Goal: Information Seeking & Learning: Learn about a topic

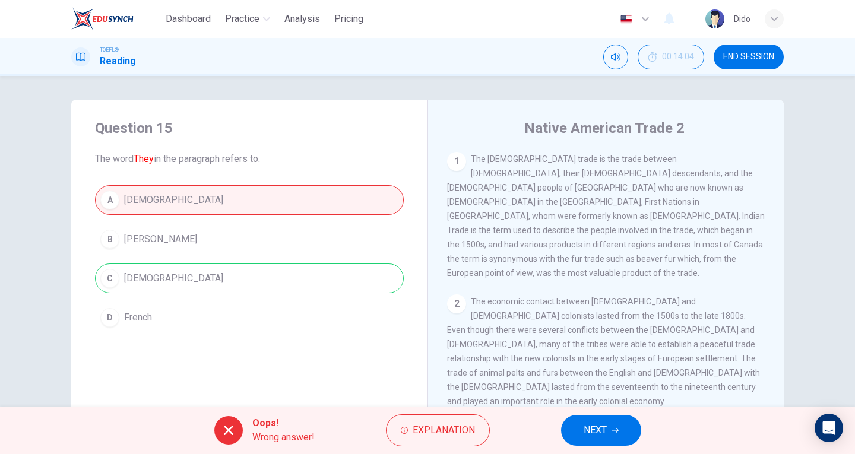
scroll to position [155, 0]
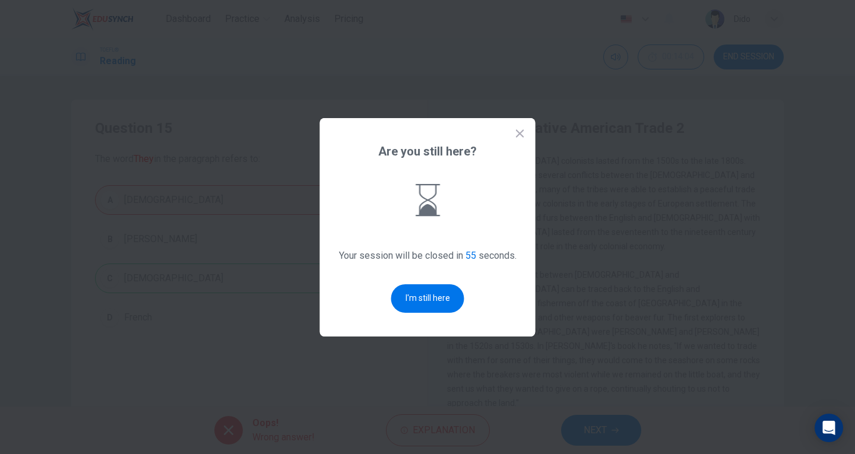
click at [424, 300] on button "I'm still here" at bounding box center [427, 298] width 73 height 28
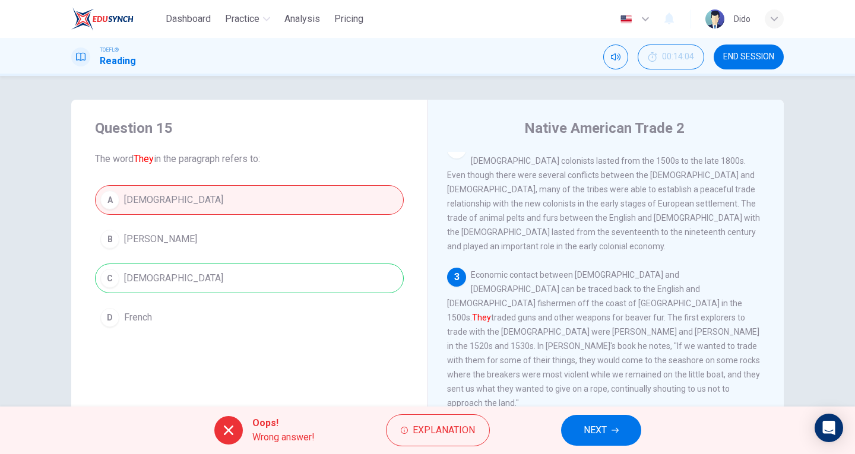
click at [605, 433] on span "NEXT" at bounding box center [594, 430] width 23 height 17
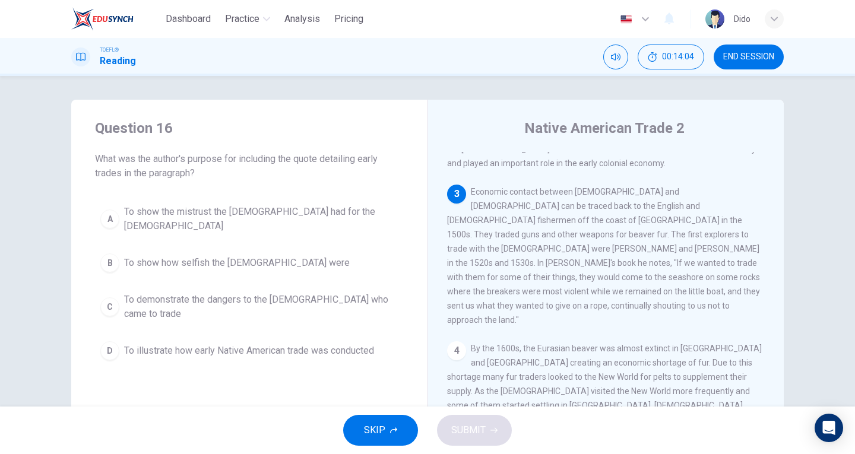
scroll to position [246, 0]
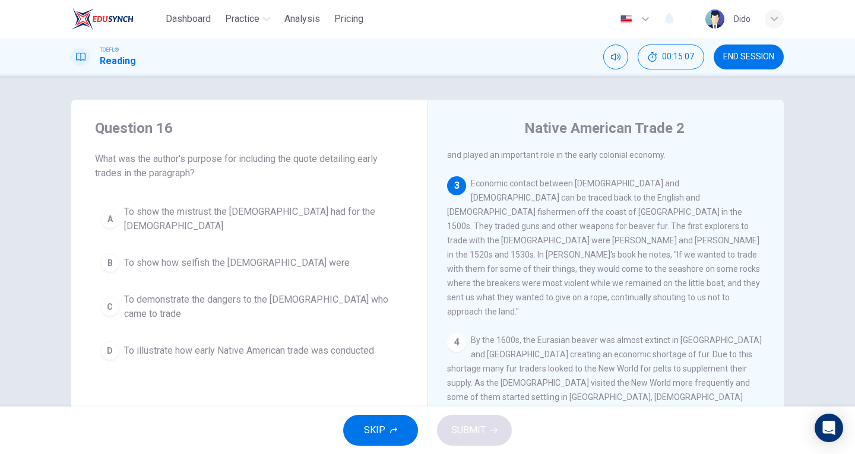
click at [269, 210] on span "To show the mistrust the [DEMOGRAPHIC_DATA] had for the [DEMOGRAPHIC_DATA]" at bounding box center [261, 219] width 274 height 28
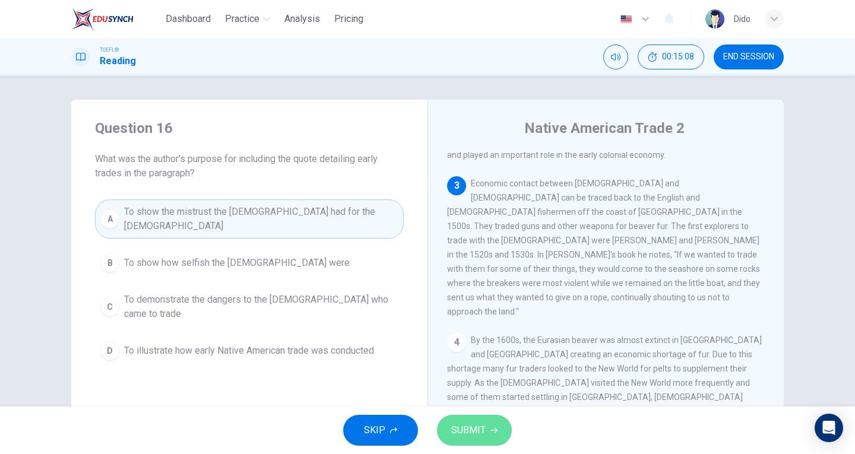
click at [485, 436] on button "SUBMIT" at bounding box center [474, 430] width 75 height 31
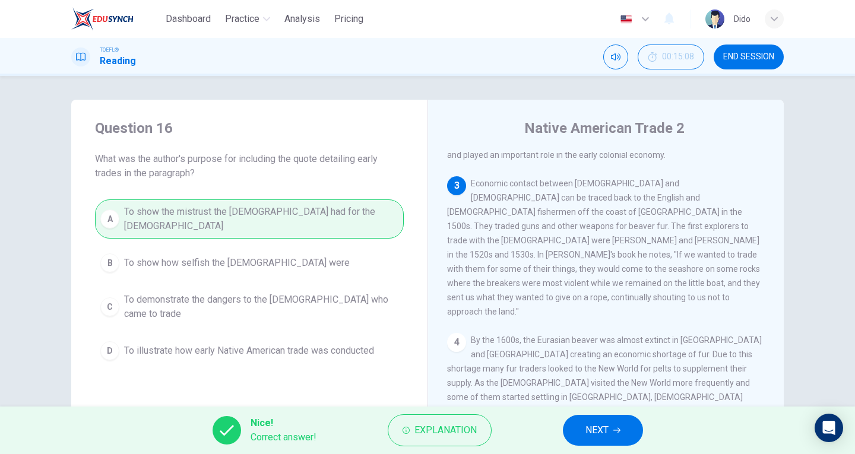
click at [611, 436] on button "NEXT" at bounding box center [603, 430] width 80 height 31
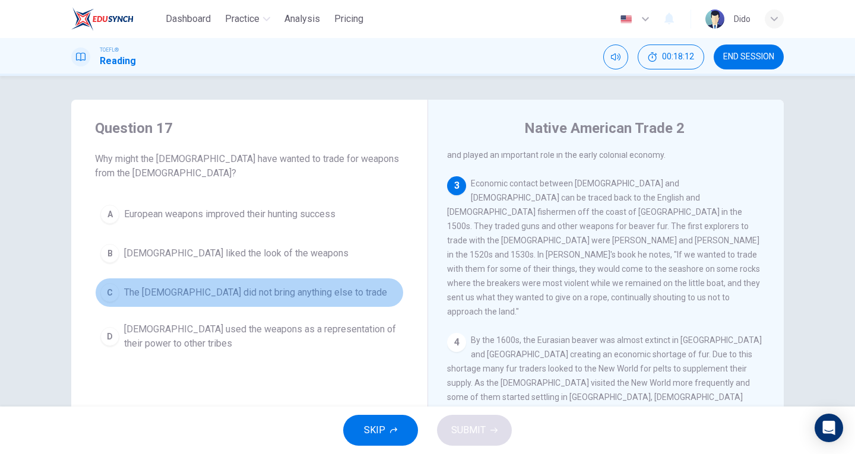
click at [269, 294] on span "The [DEMOGRAPHIC_DATA] did not bring anything else to trade" at bounding box center [255, 293] width 263 height 14
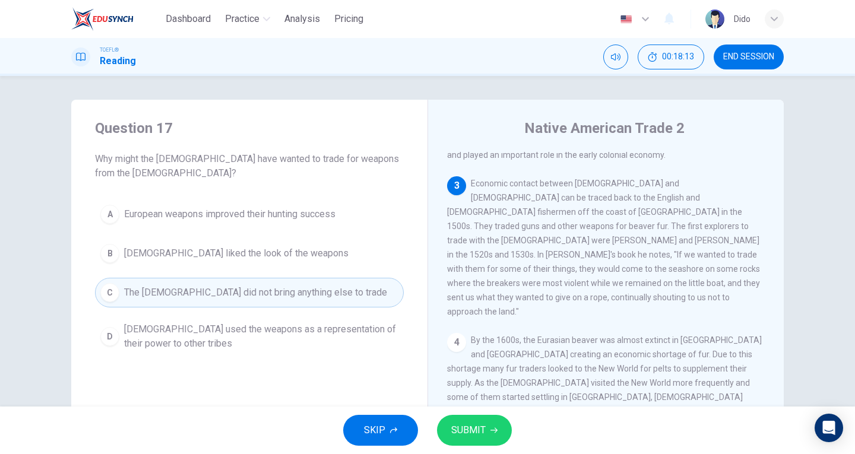
click at [467, 430] on span "SUBMIT" at bounding box center [468, 430] width 34 height 17
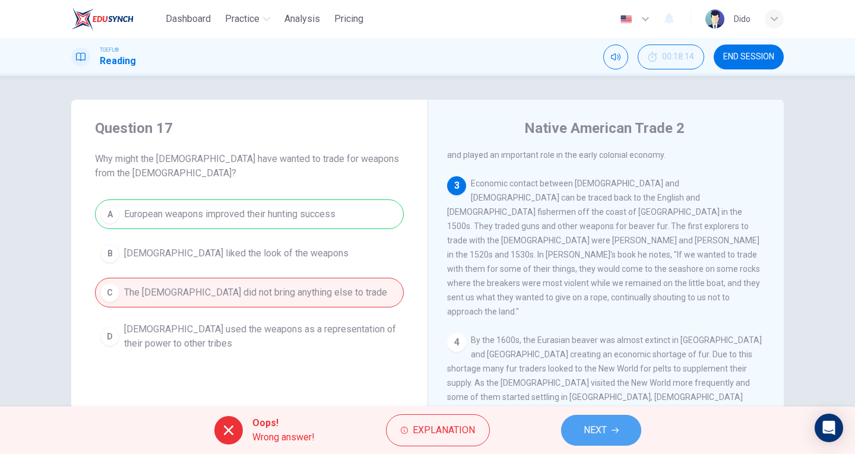
click at [591, 433] on span "NEXT" at bounding box center [594, 430] width 23 height 17
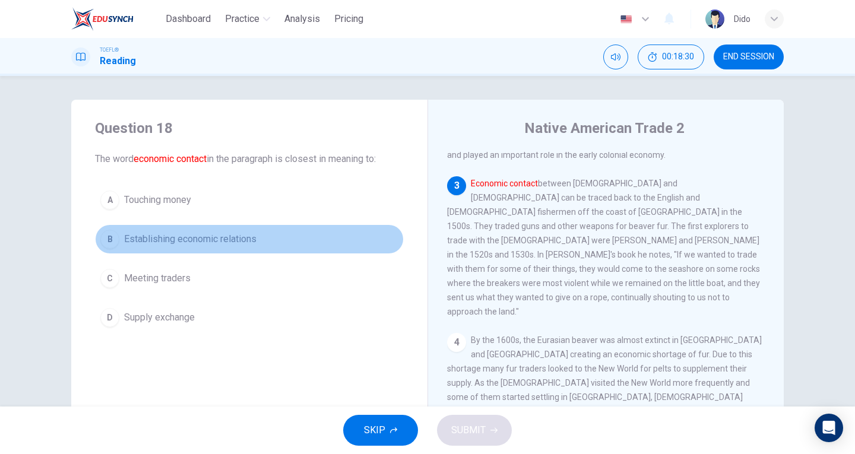
click at [223, 237] on span "Establishing economic relations" at bounding box center [190, 239] width 132 height 14
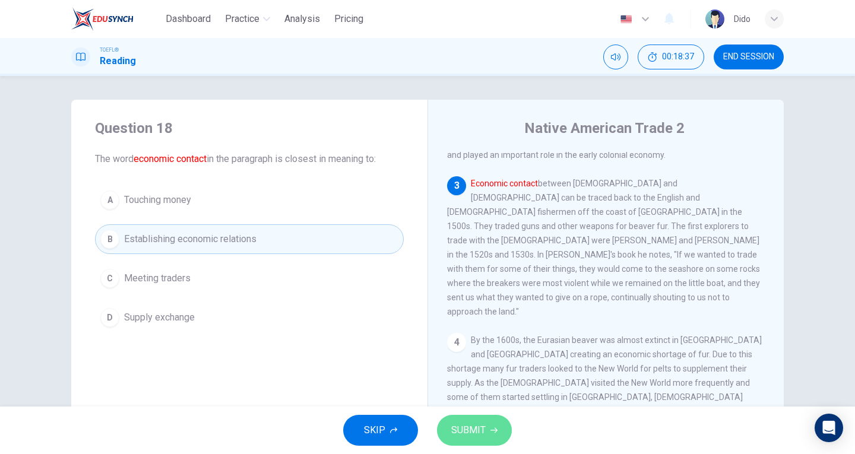
click at [461, 428] on span "SUBMIT" at bounding box center [468, 430] width 34 height 17
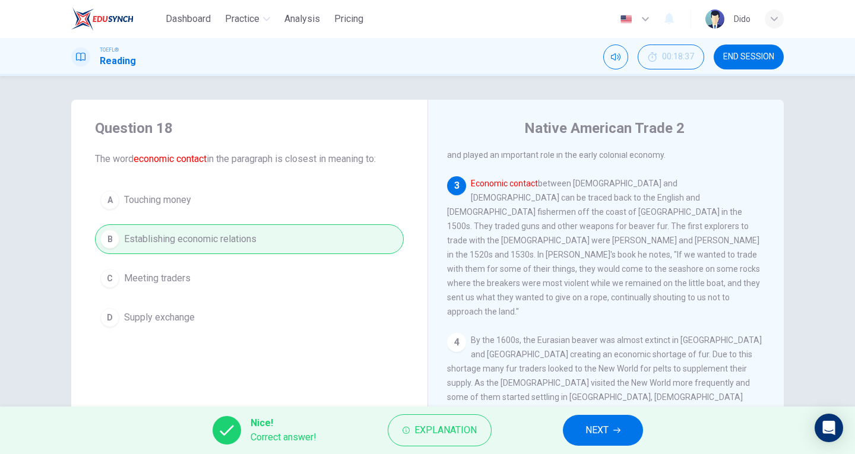
click at [593, 436] on span "NEXT" at bounding box center [596, 430] width 23 height 17
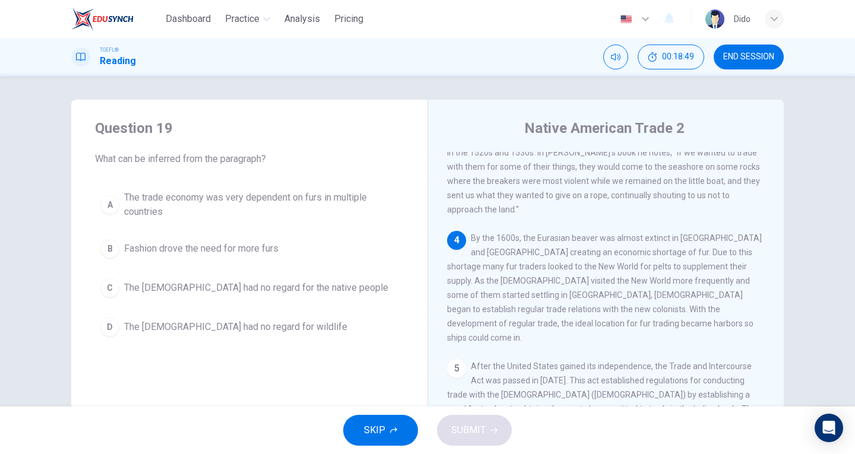
scroll to position [349, 0]
click at [285, 208] on span "The trade economy was very dependent on furs in multiple countries" at bounding box center [261, 205] width 274 height 28
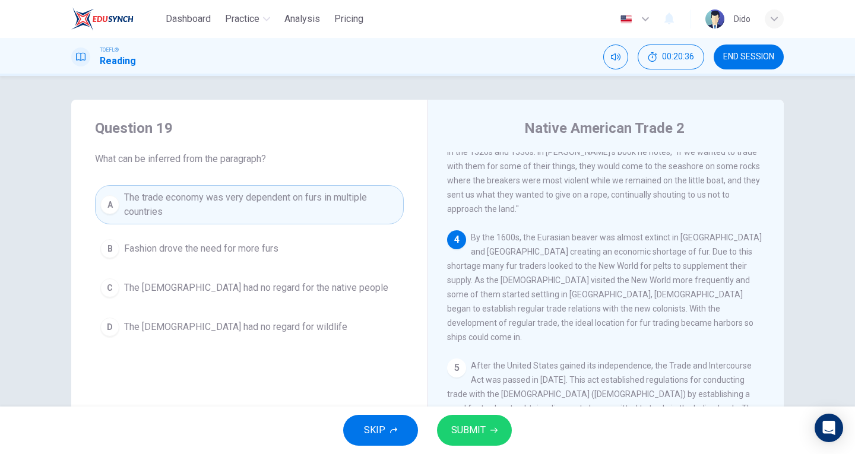
click at [472, 439] on button "SUBMIT" at bounding box center [474, 430] width 75 height 31
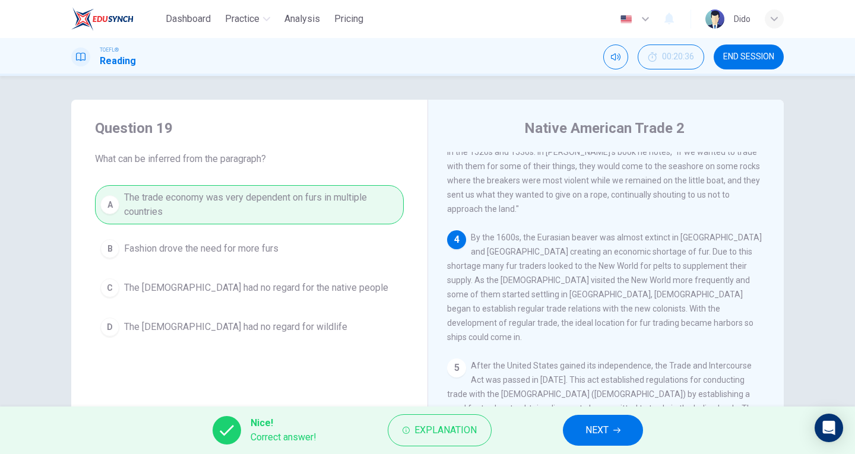
click at [586, 428] on span "NEXT" at bounding box center [596, 430] width 23 height 17
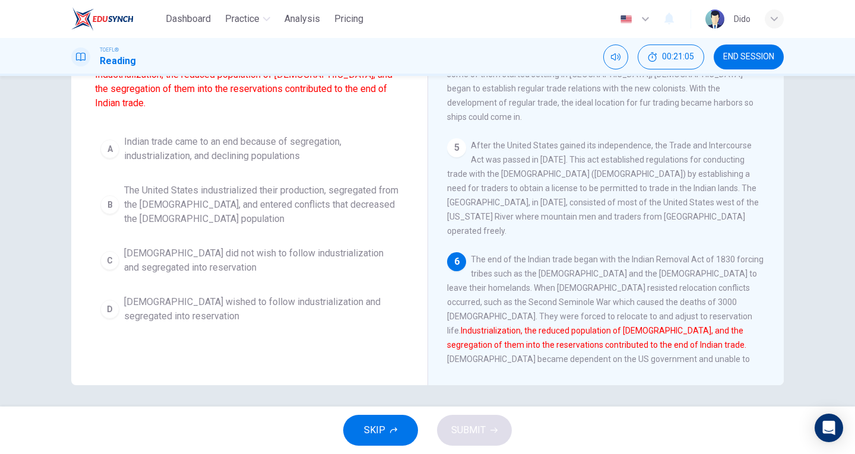
scroll to position [129, 0]
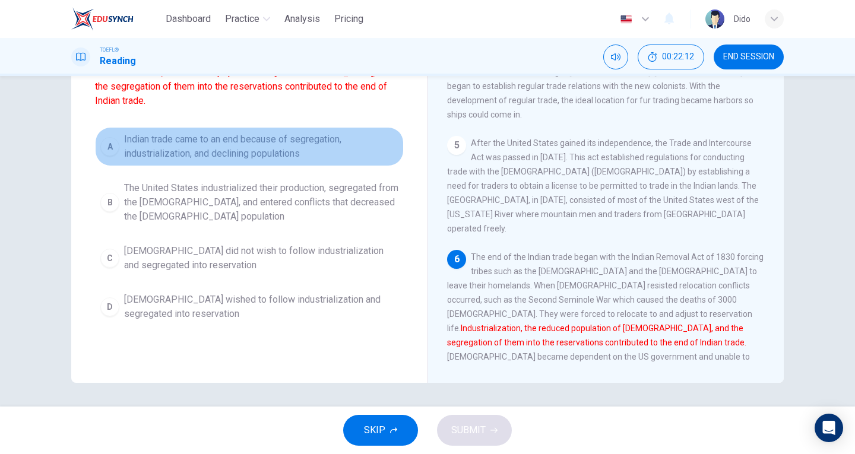
click at [268, 138] on span "Indian trade came to an end because of segregation, industrialization, and decl…" at bounding box center [261, 146] width 274 height 28
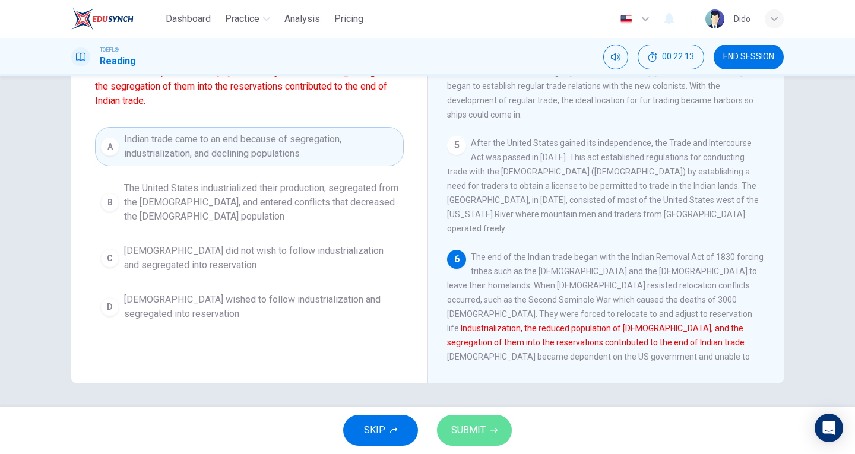
click at [492, 432] on icon "button" at bounding box center [493, 430] width 7 height 7
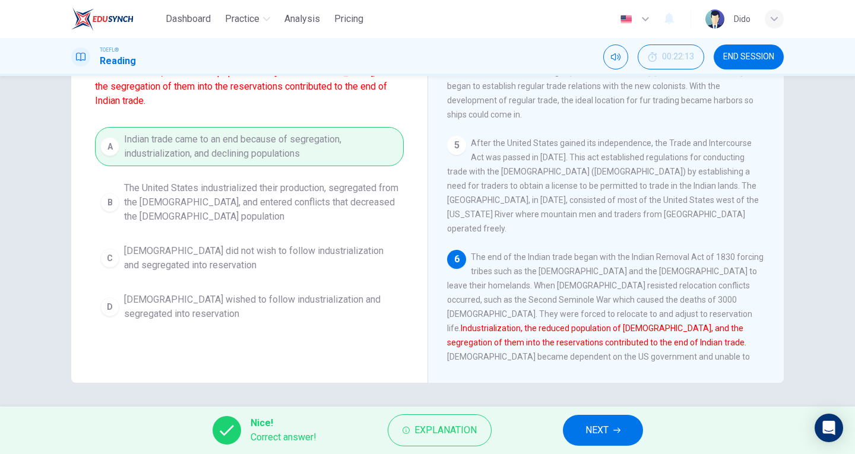
click at [614, 430] on icon "button" at bounding box center [616, 430] width 7 height 5
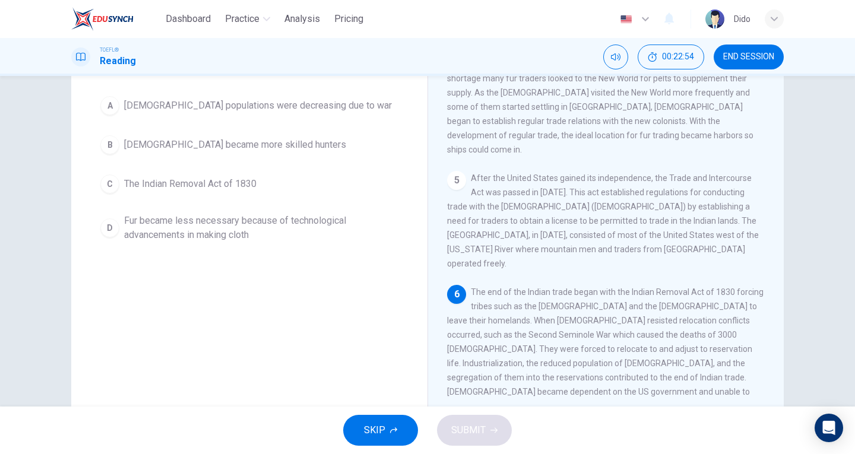
scroll to position [95, 0]
click at [242, 180] on span "The Indian Removal Act of 1830" at bounding box center [190, 183] width 132 height 14
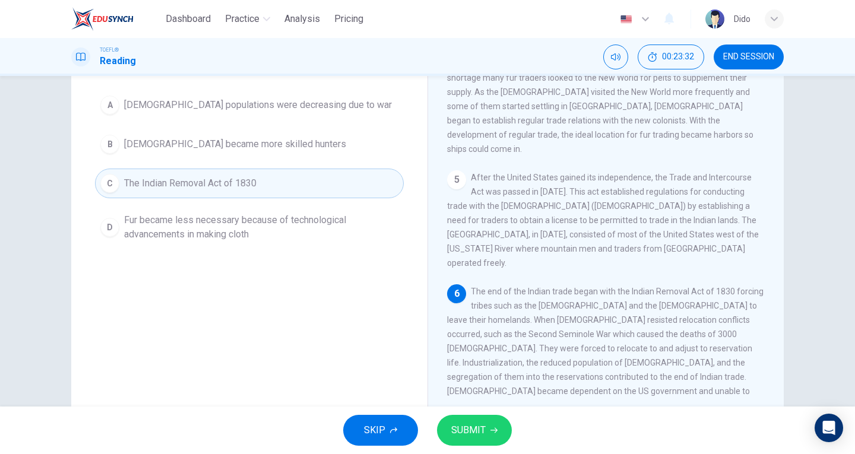
click at [473, 426] on span "SUBMIT" at bounding box center [468, 430] width 34 height 17
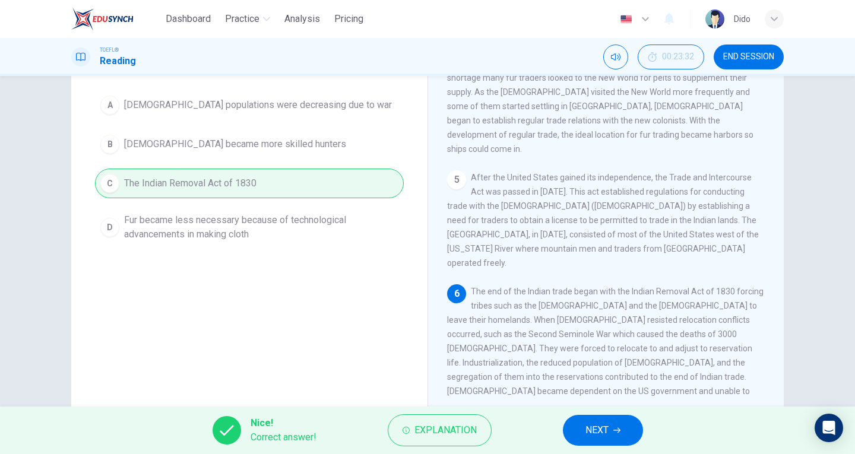
click at [586, 432] on span "NEXT" at bounding box center [596, 430] width 23 height 17
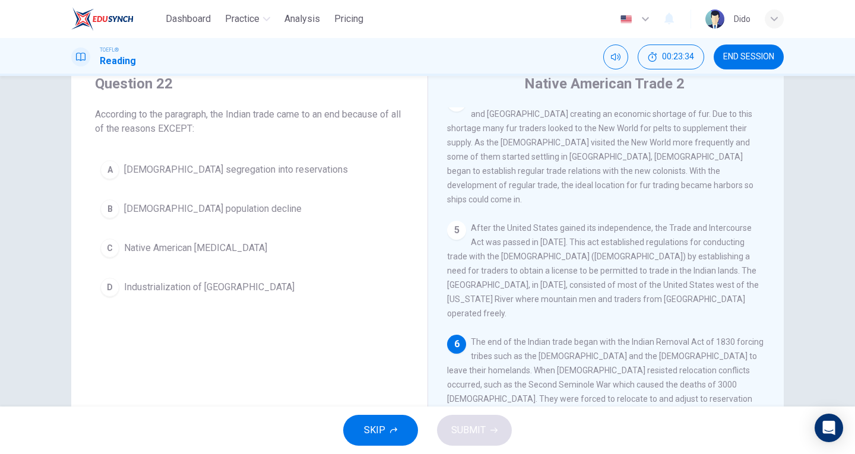
scroll to position [45, 0]
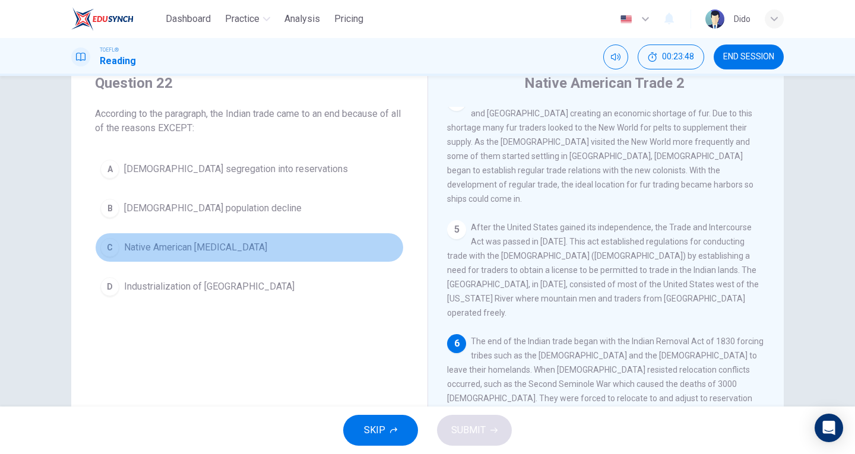
click at [210, 243] on span "Native American [MEDICAL_DATA]" at bounding box center [195, 247] width 143 height 14
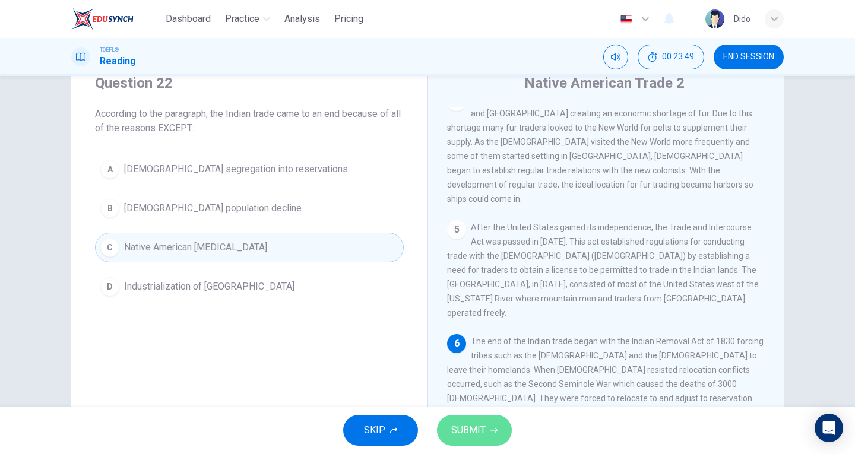
click at [483, 445] on button "SUBMIT" at bounding box center [474, 430] width 75 height 31
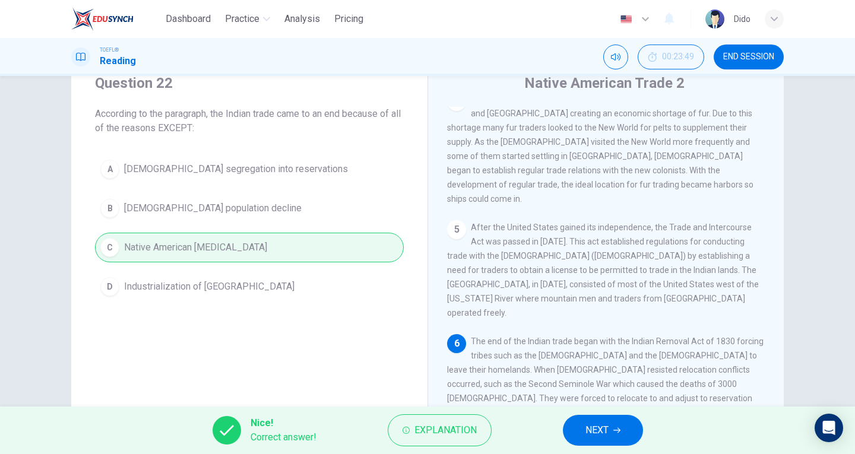
click at [581, 424] on button "NEXT" at bounding box center [603, 430] width 80 height 31
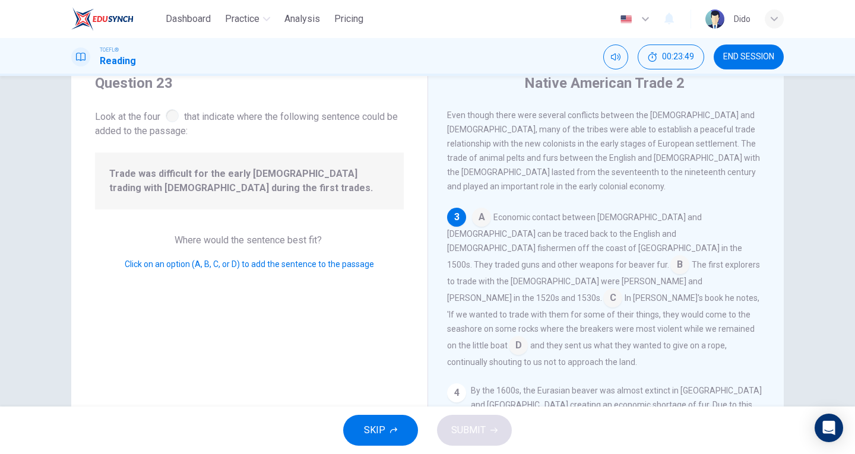
scroll to position [171, 0]
click at [603, 288] on input at bounding box center [612, 297] width 19 height 19
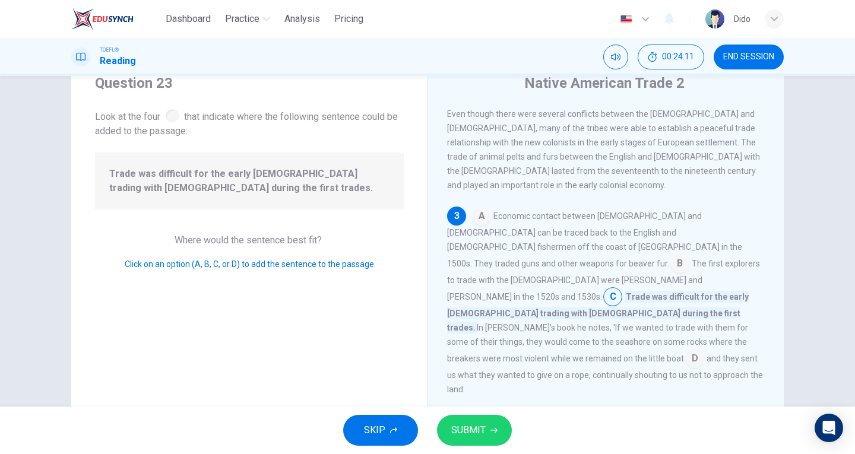
click at [480, 433] on span "SUBMIT" at bounding box center [468, 430] width 34 height 17
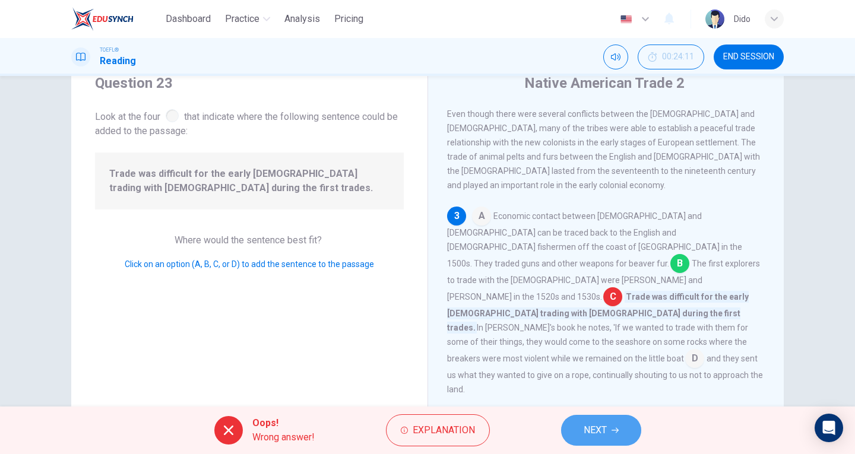
click at [623, 429] on button "NEXT" at bounding box center [601, 430] width 80 height 31
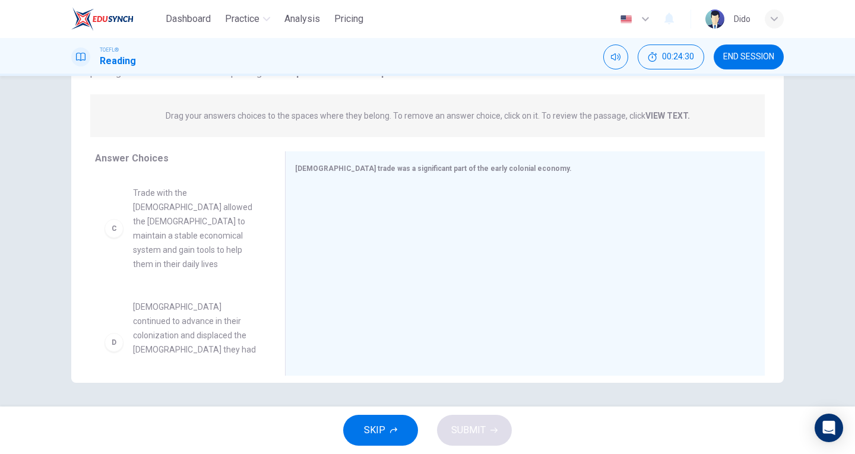
scroll to position [179, 0]
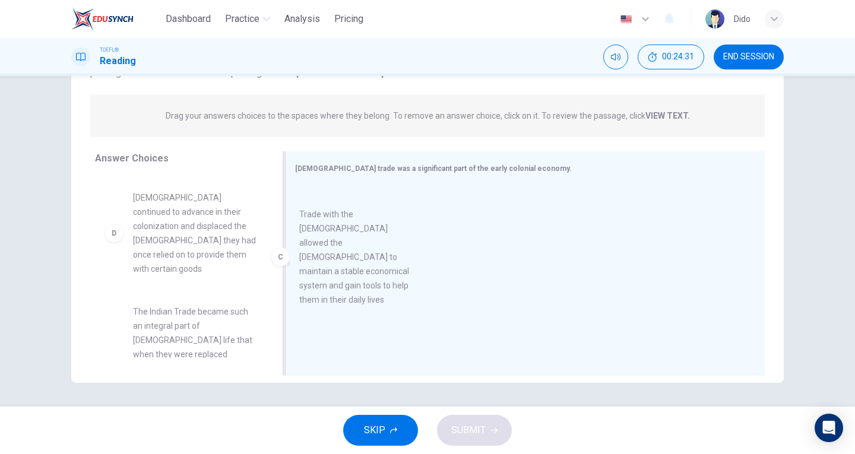
drag, startPoint x: 183, startPoint y: 218, endPoint x: 353, endPoint y: 254, distance: 172.9
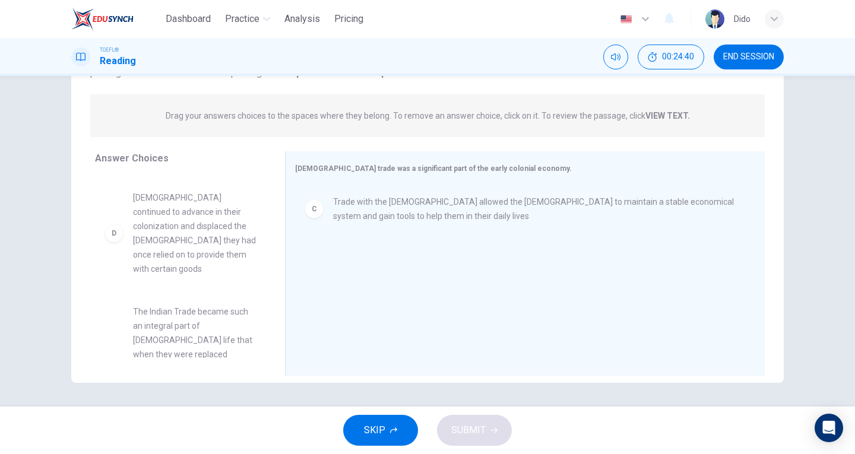
scroll to position [176, 0]
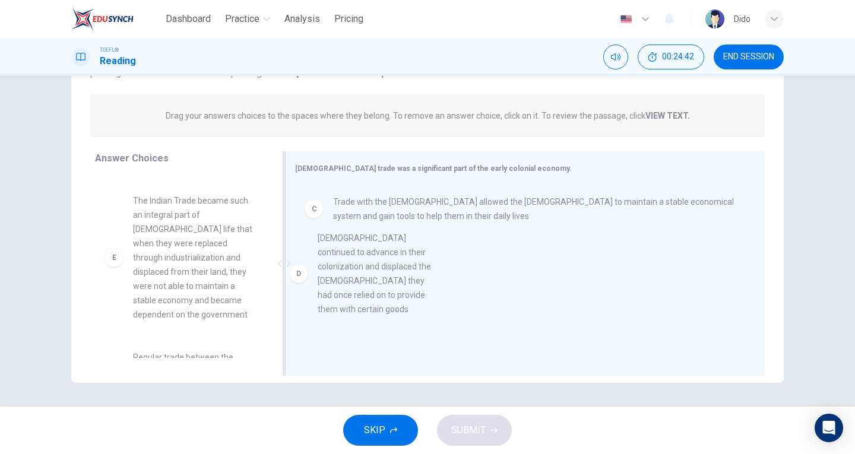
drag, startPoint x: 215, startPoint y: 201, endPoint x: 387, endPoint y: 251, distance: 178.6
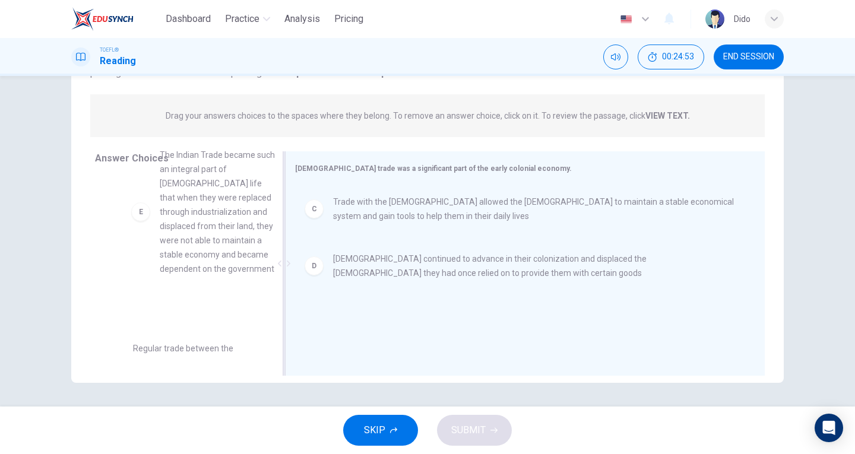
scroll to position [172, 0]
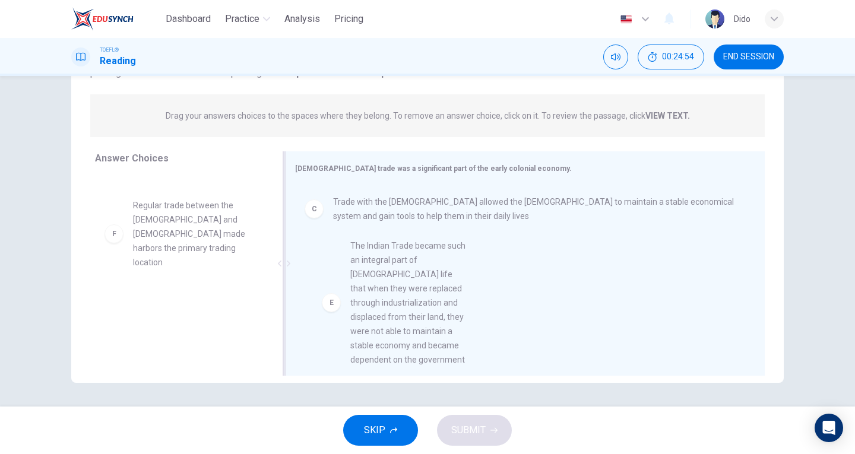
drag, startPoint x: 196, startPoint y: 234, endPoint x: 420, endPoint y: 338, distance: 246.2
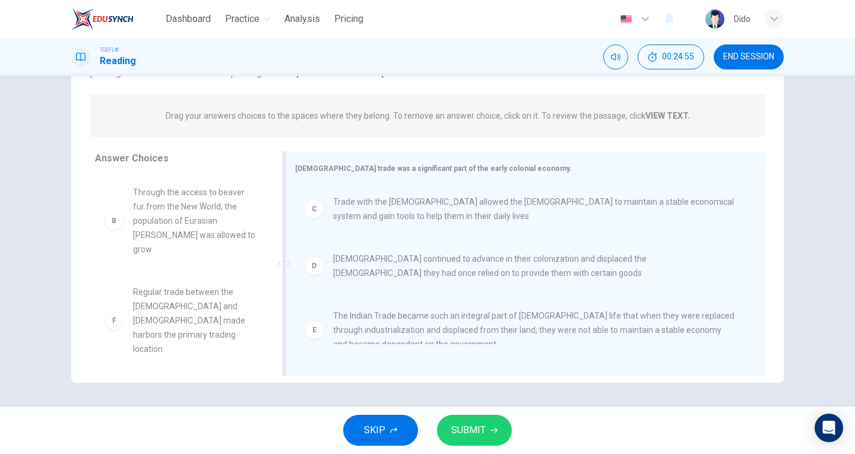
scroll to position [64, 0]
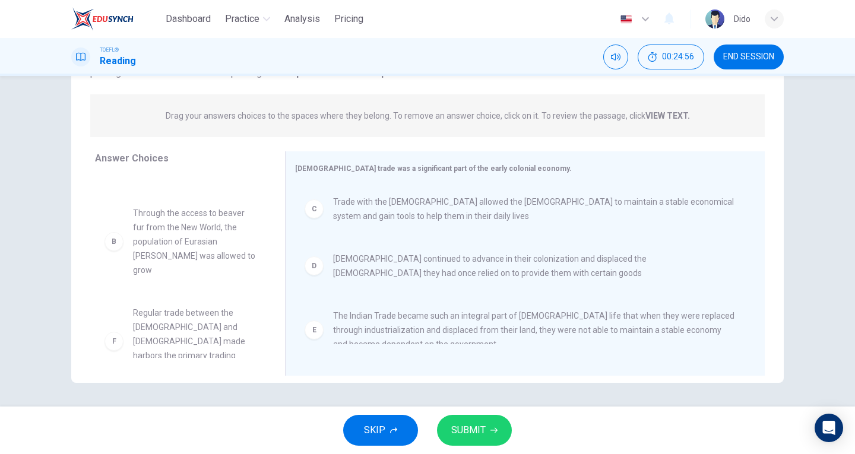
click at [491, 434] on button "SUBMIT" at bounding box center [474, 430] width 75 height 31
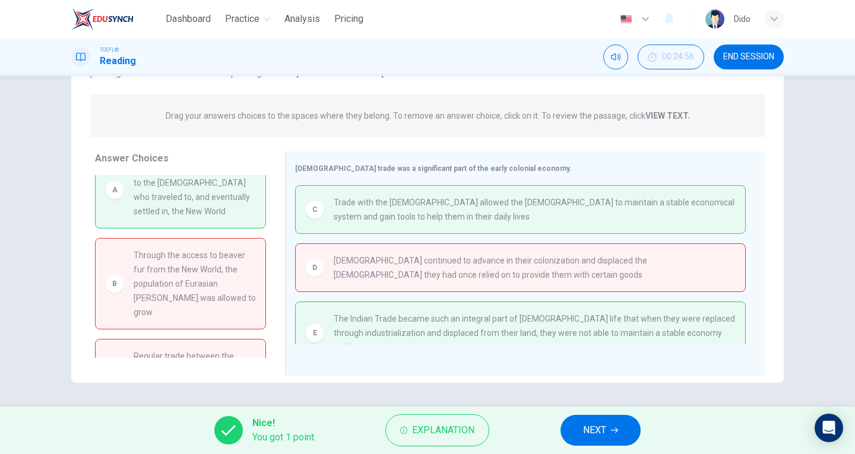
scroll to position [0, 0]
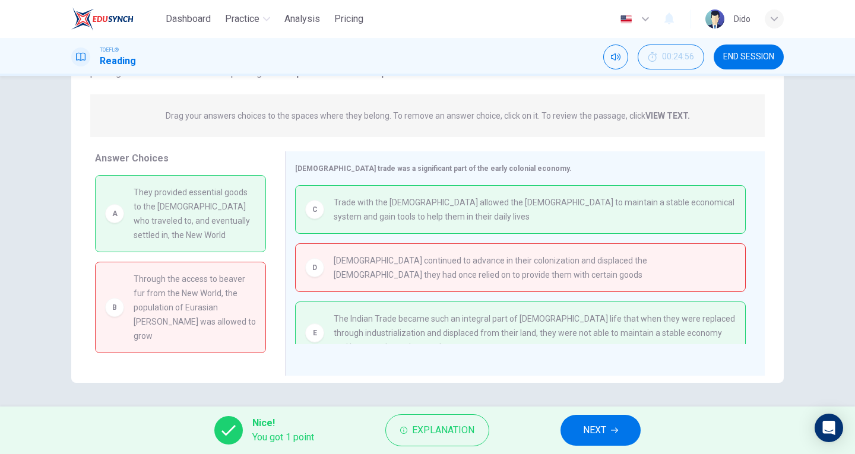
click at [610, 436] on button "NEXT" at bounding box center [600, 430] width 80 height 31
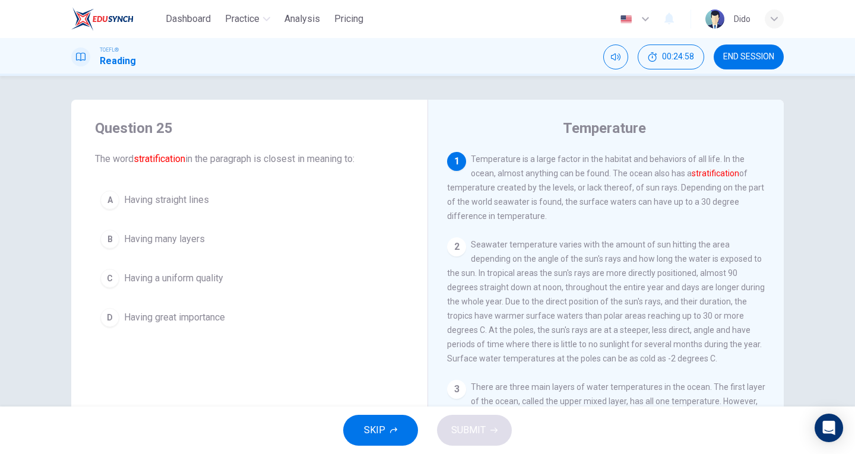
click at [769, 50] on button "END SESSION" at bounding box center [748, 57] width 70 height 25
